Goal: Task Accomplishment & Management: Manage account settings

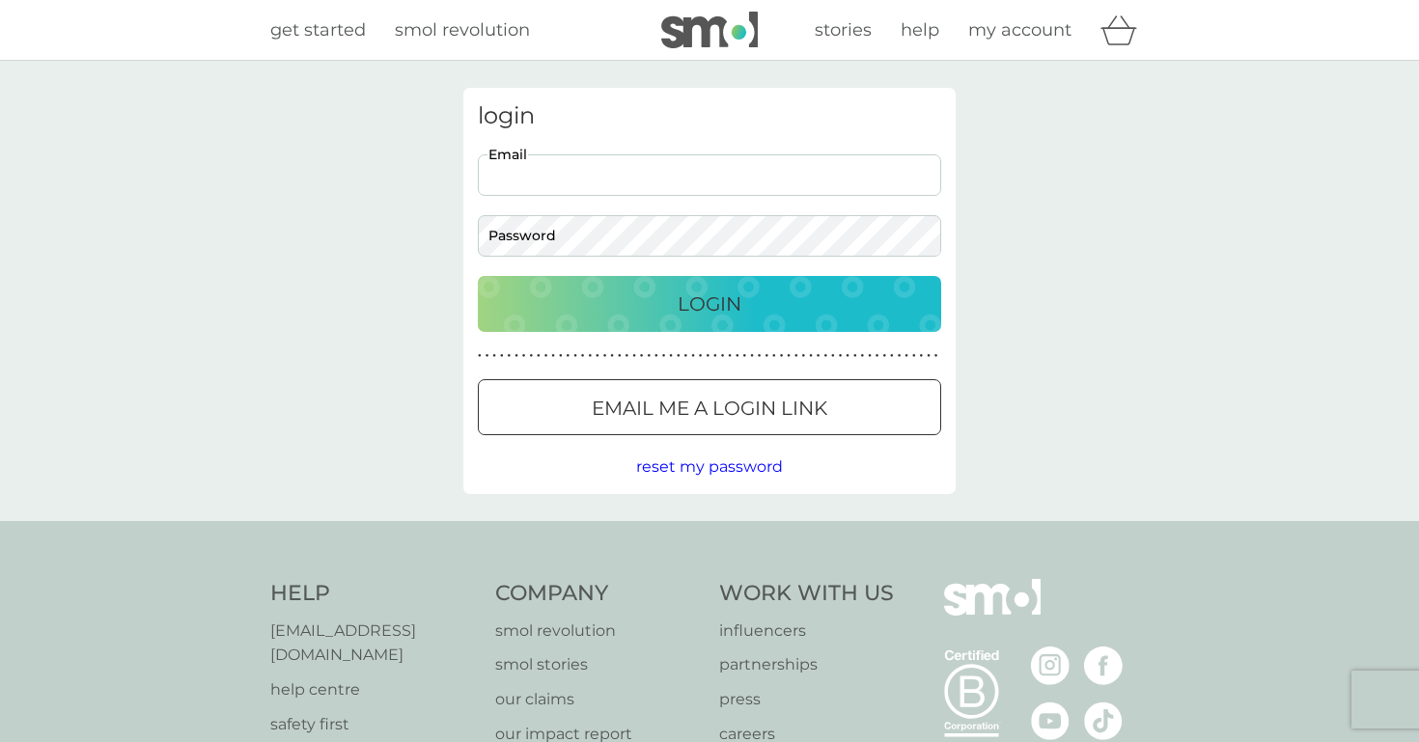
click at [735, 188] on input "Email" at bounding box center [709, 175] width 463 height 42
type input "[EMAIL_ADDRESS][DOMAIN_NAME]"
click at [794, 289] on div "Login" at bounding box center [709, 304] width 425 height 31
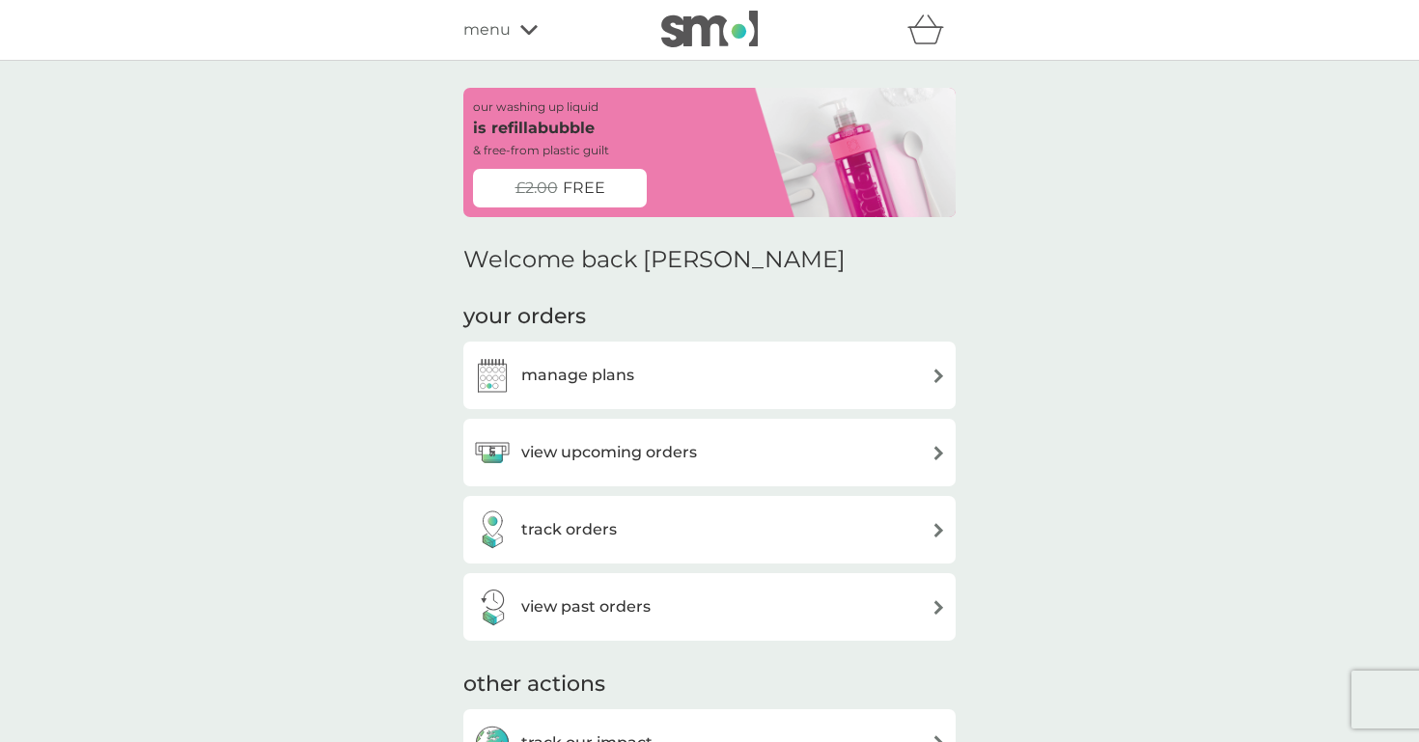
click at [782, 375] on div "manage plans" at bounding box center [709, 375] width 473 height 39
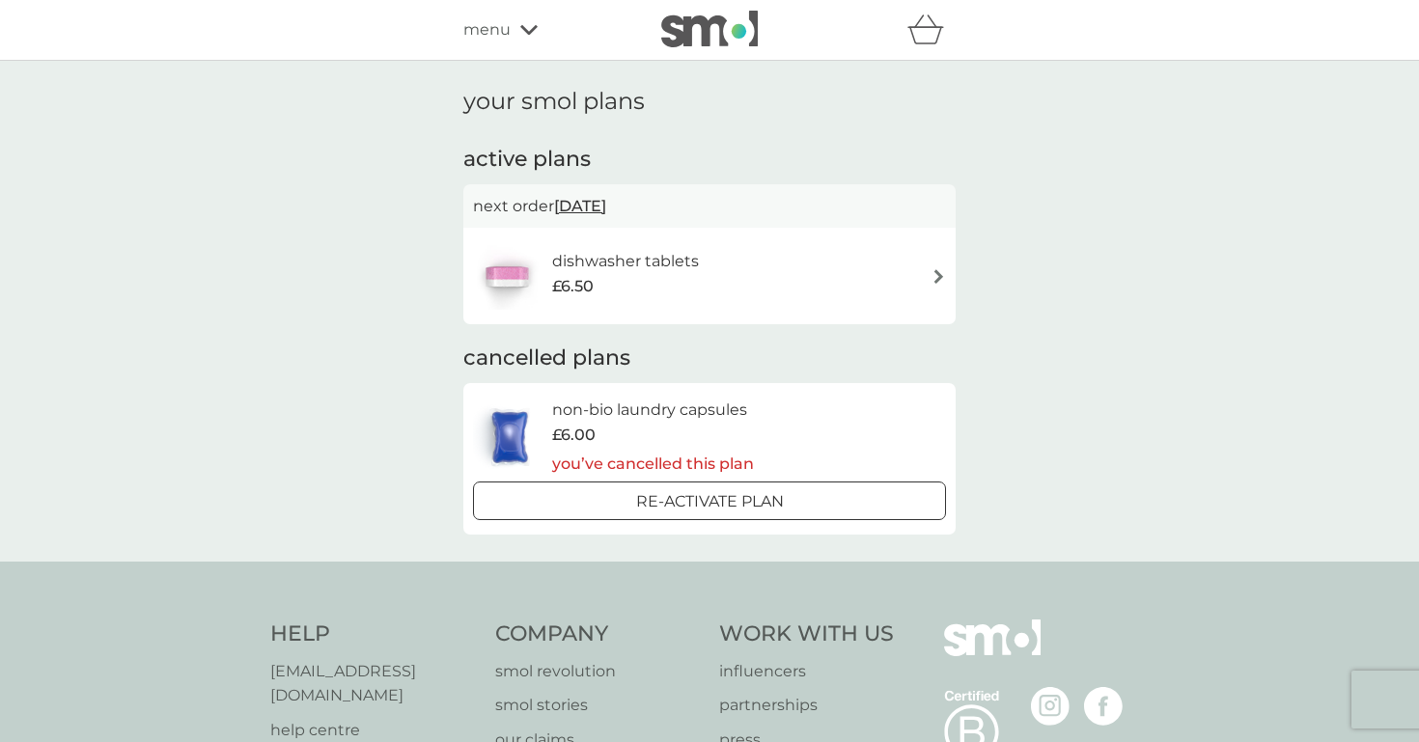
click at [815, 290] on div "dishwasher tablets £6.50" at bounding box center [709, 276] width 473 height 68
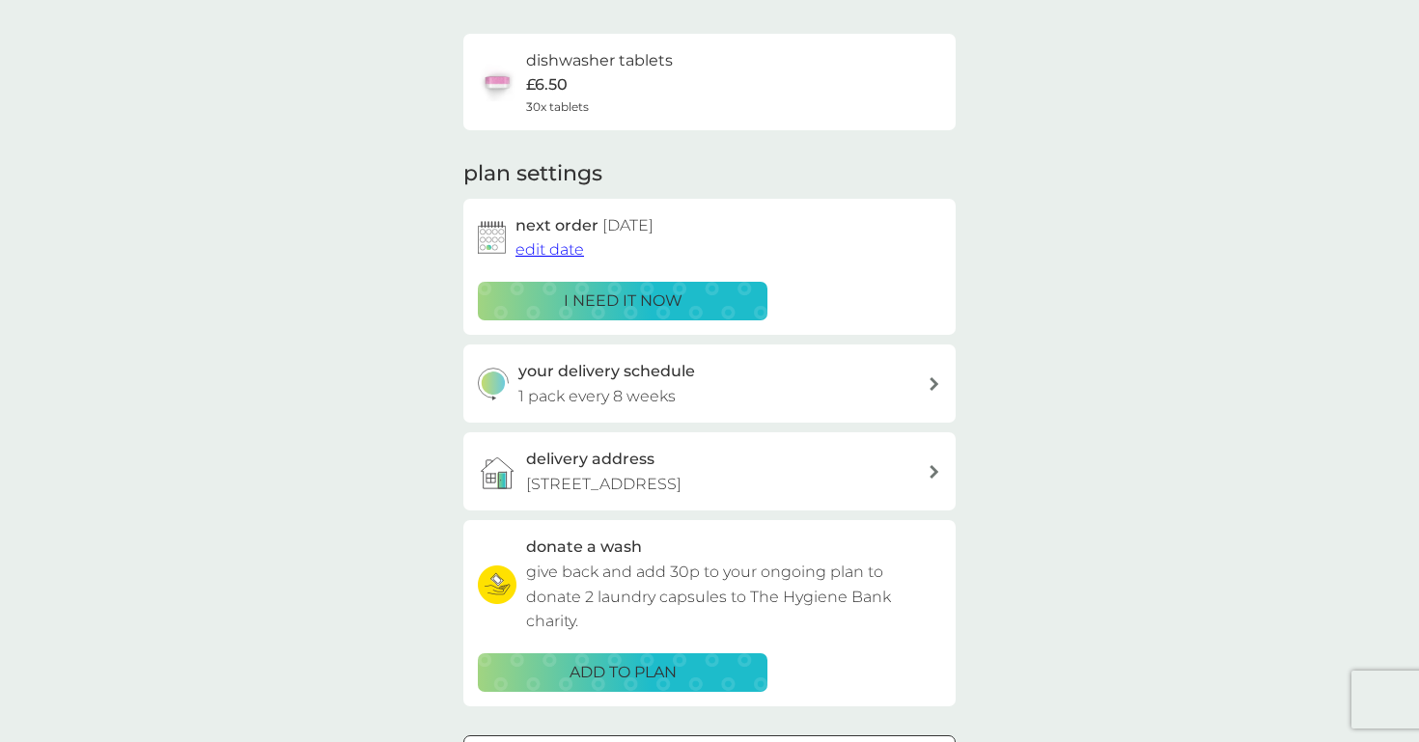
scroll to position [133, 0]
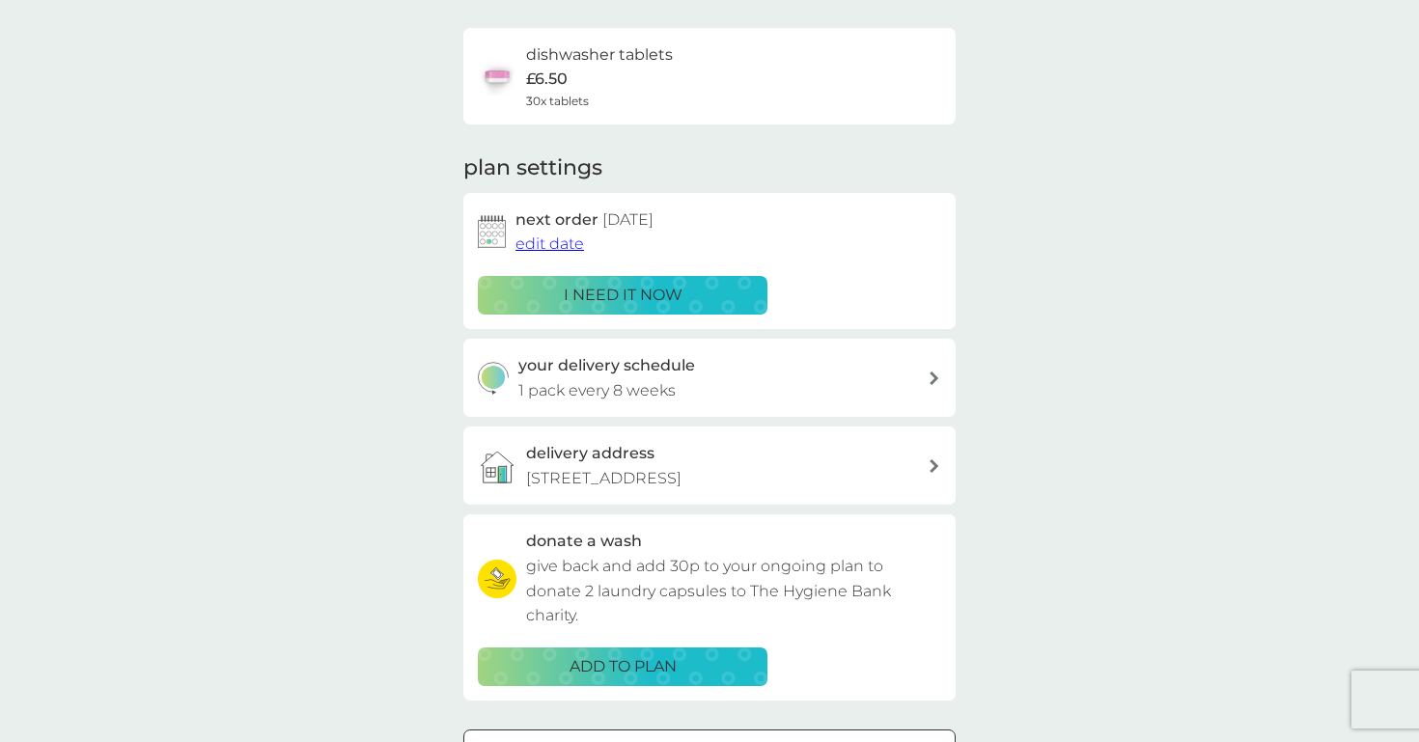
click at [570, 246] on span "edit date" at bounding box center [549, 244] width 69 height 18
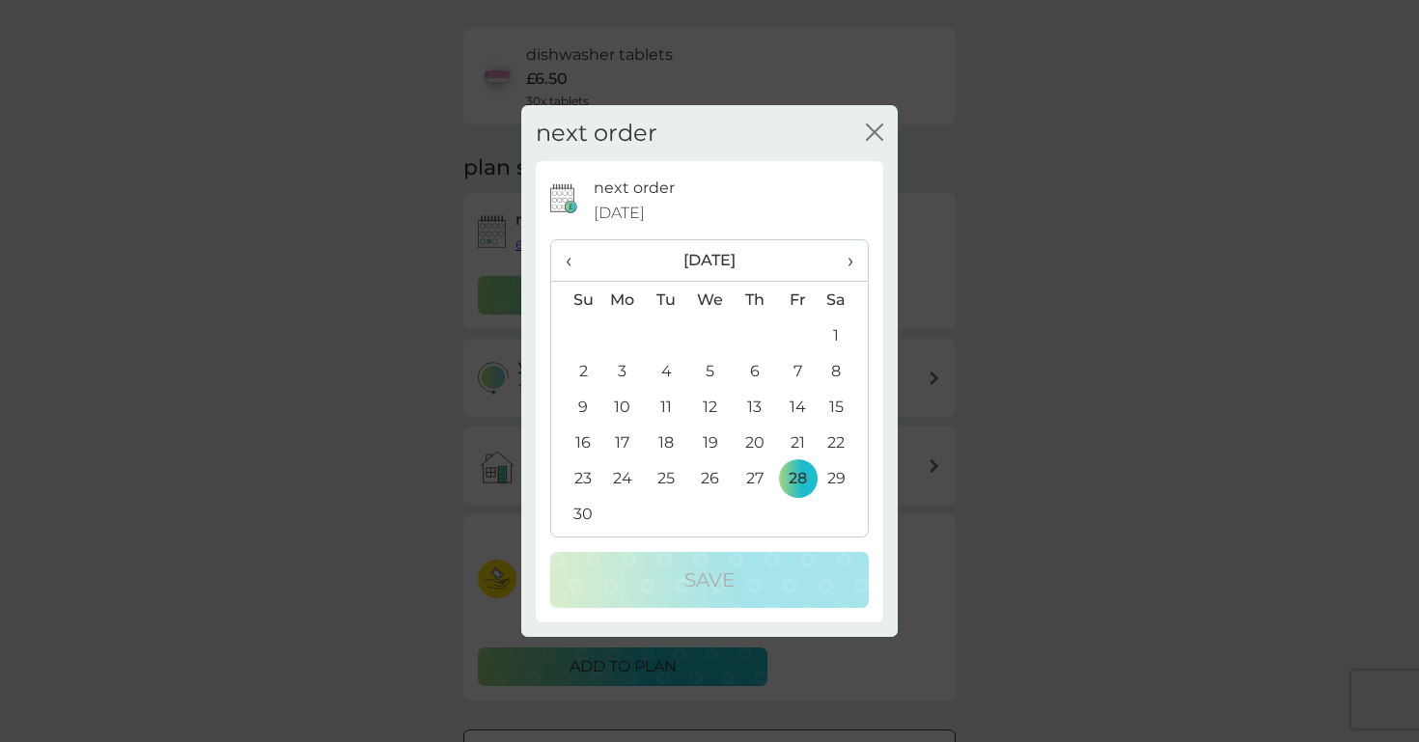
click at [847, 264] on span "›" at bounding box center [843, 260] width 19 height 41
click at [799, 338] on td "5" at bounding box center [797, 336] width 43 height 36
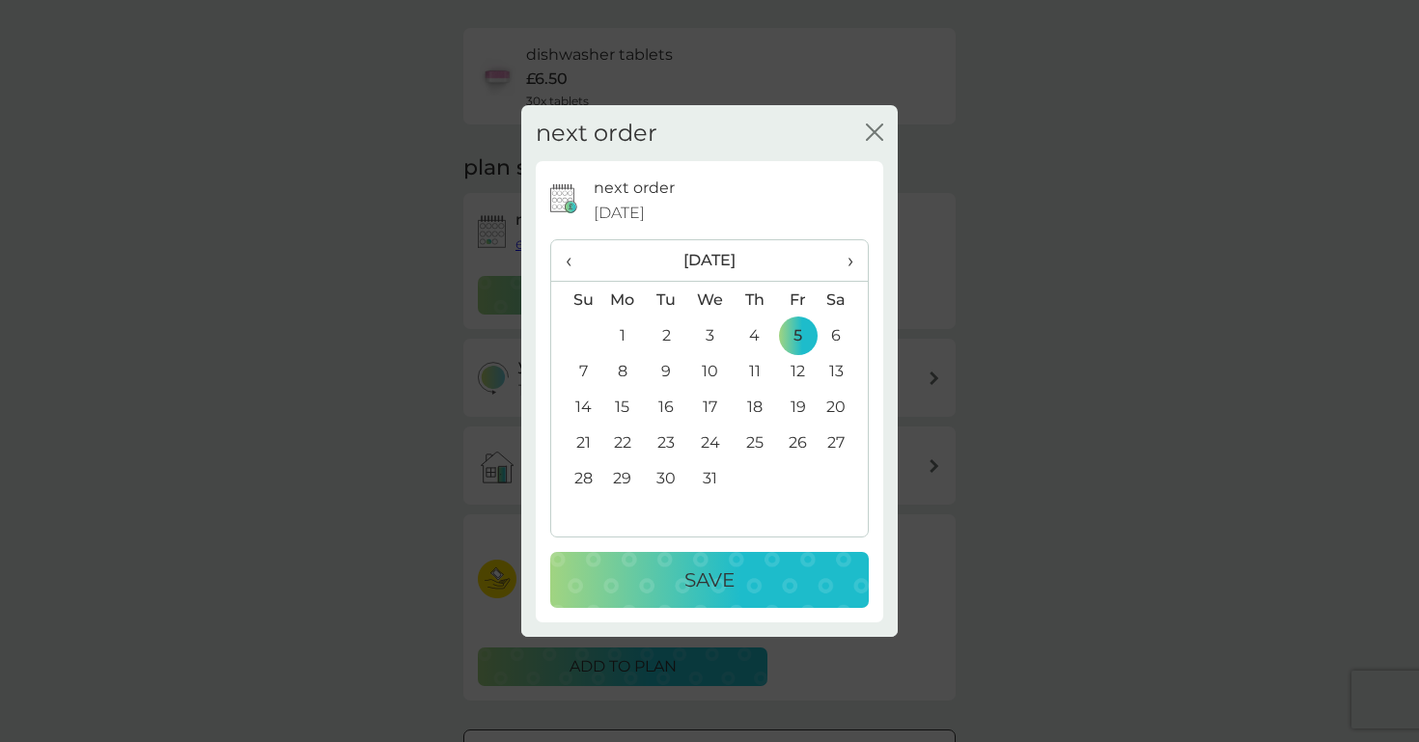
click at [750, 565] on div "Save" at bounding box center [710, 580] width 280 height 31
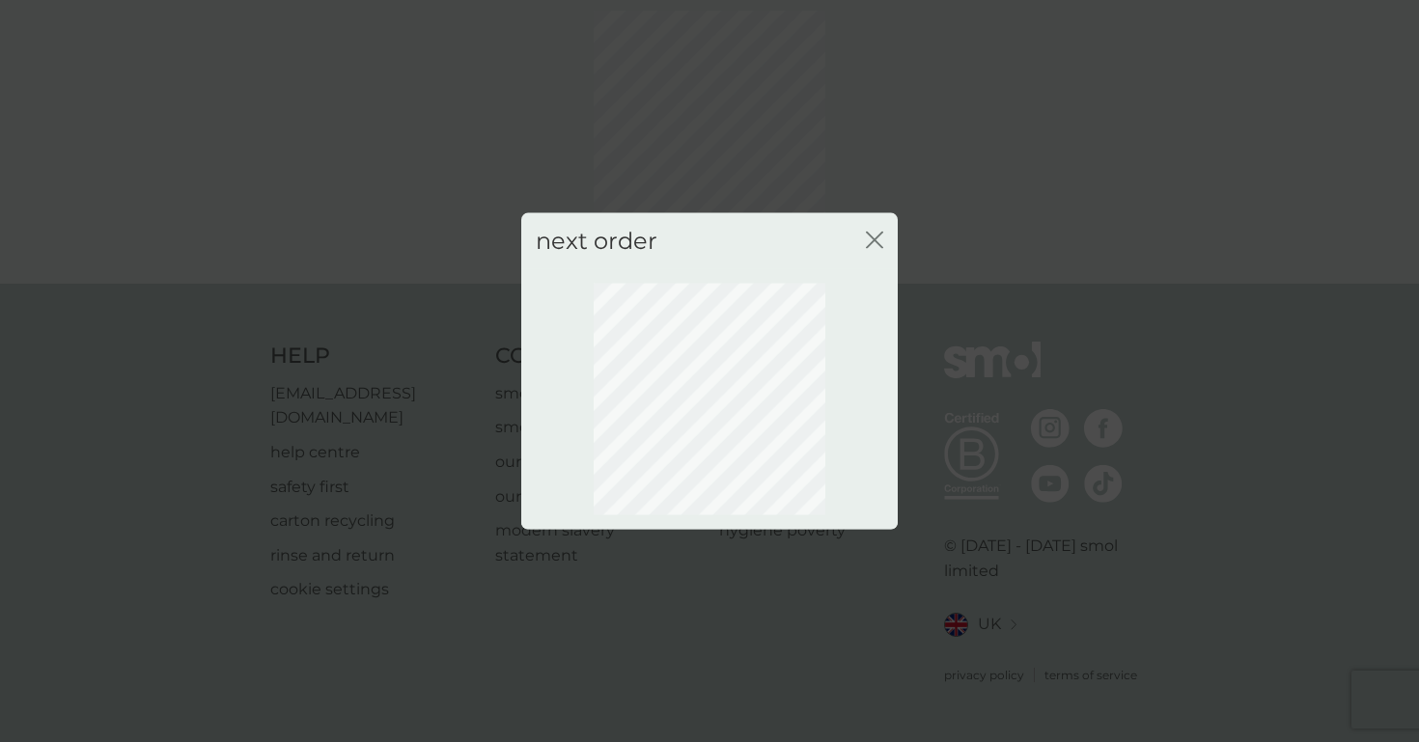
scroll to position [67, 0]
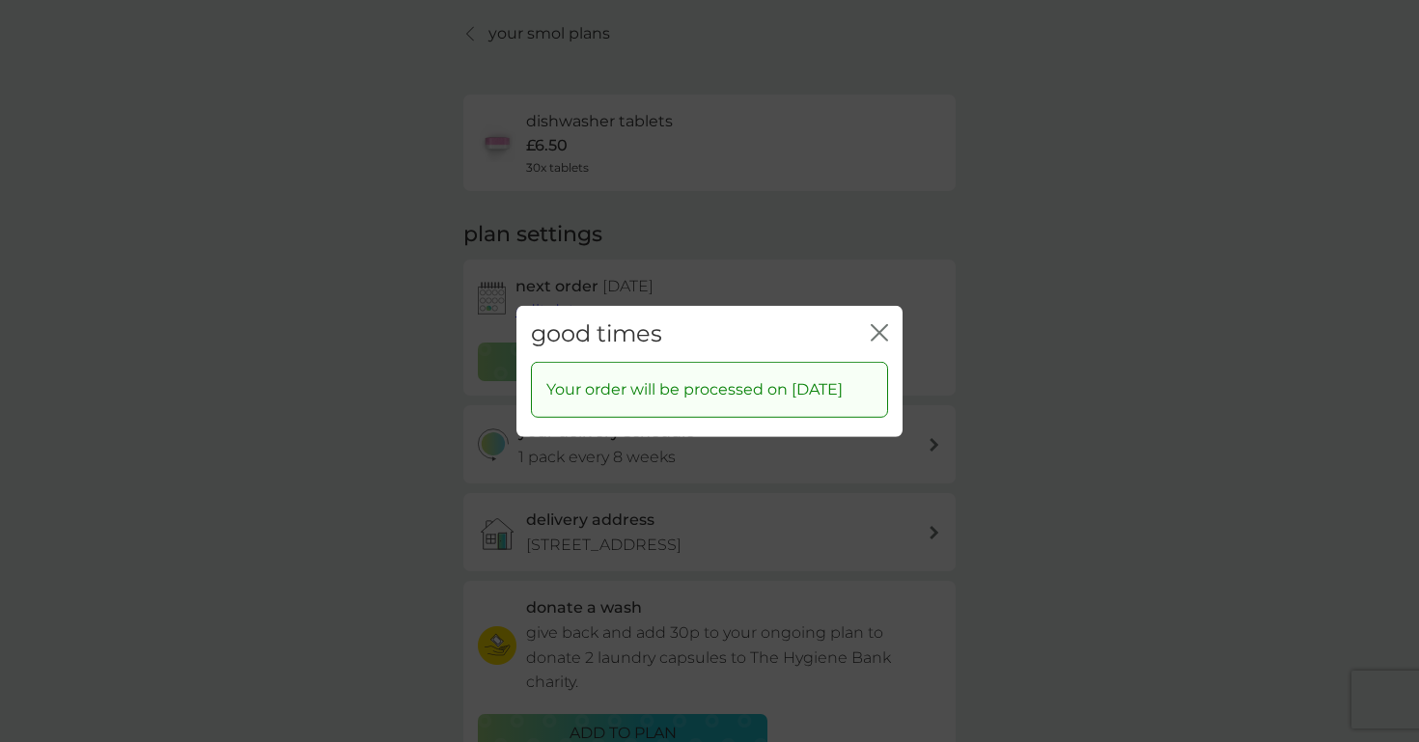
click at [884, 323] on icon "close" at bounding box center [879, 331] width 17 height 17
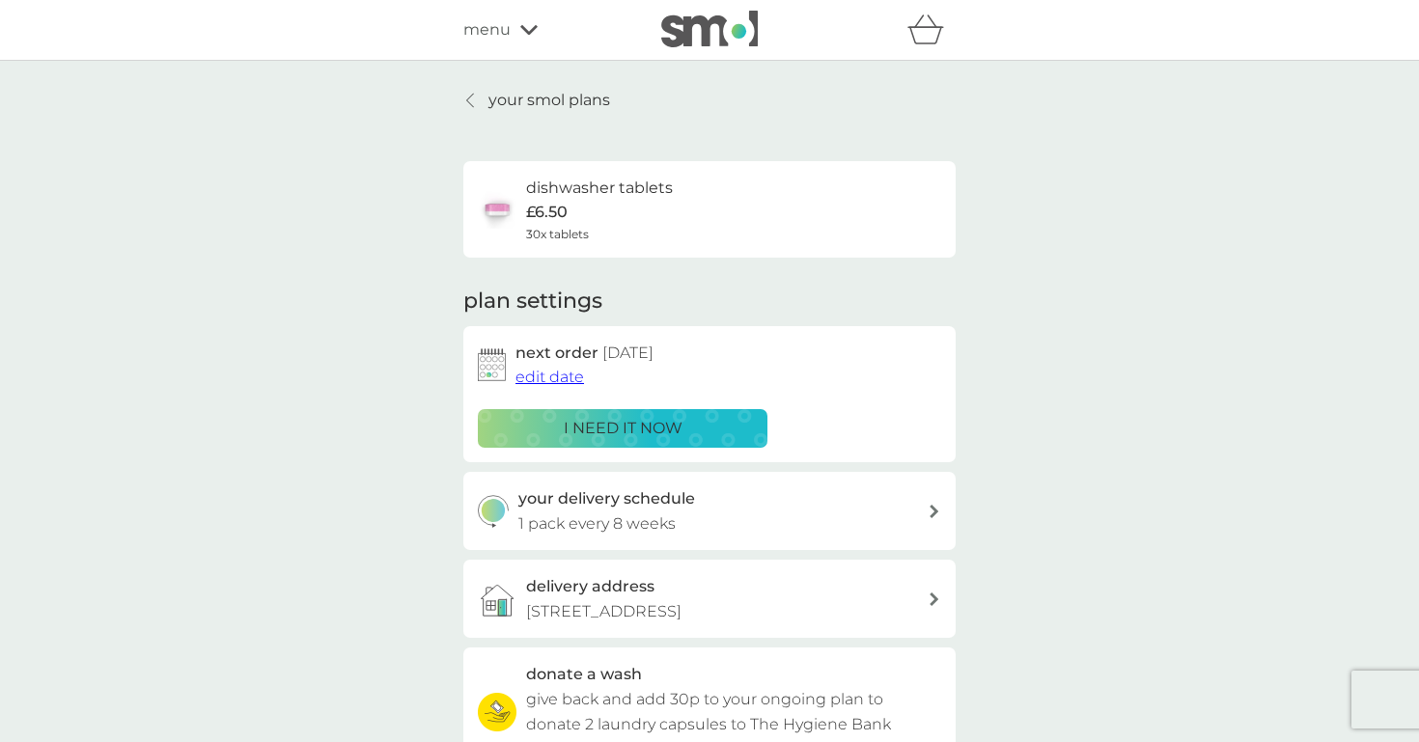
scroll to position [28, 0]
